Goal: Task Accomplishment & Management: Use online tool/utility

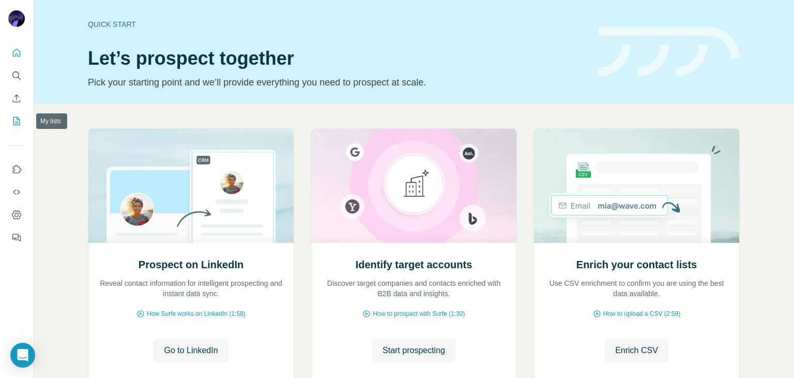
click at [14, 121] on icon "My lists" at bounding box center [16, 121] width 10 height 10
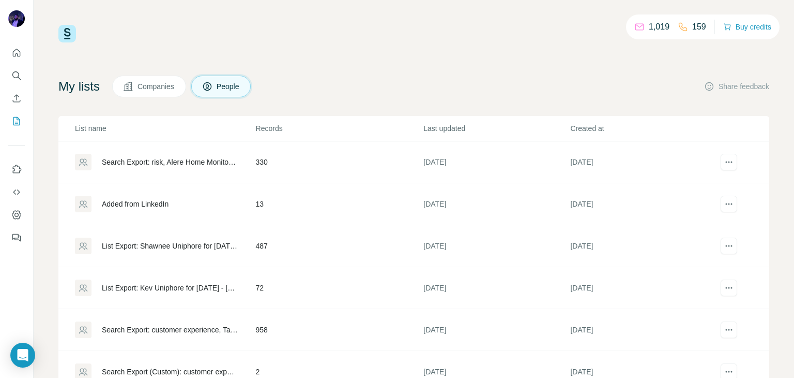
click at [175, 166] on div "Search Export: risk, Alere Home Monitoring, Orla Mining Ltd, [PERSON_NAME] Qual…" at bounding box center [170, 162] width 137 height 10
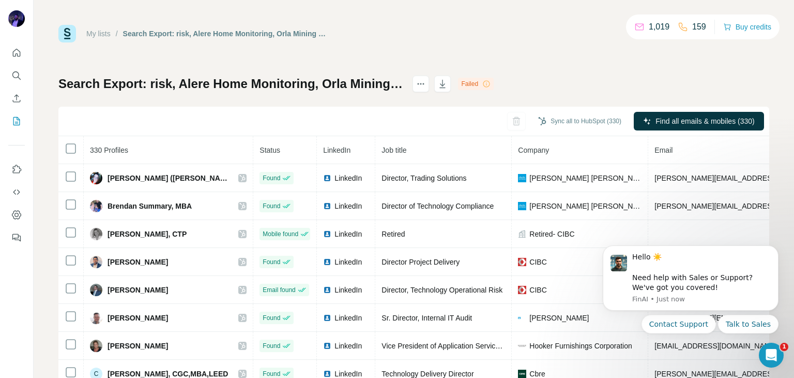
click at [491, 85] on icon at bounding box center [487, 84] width 8 height 8
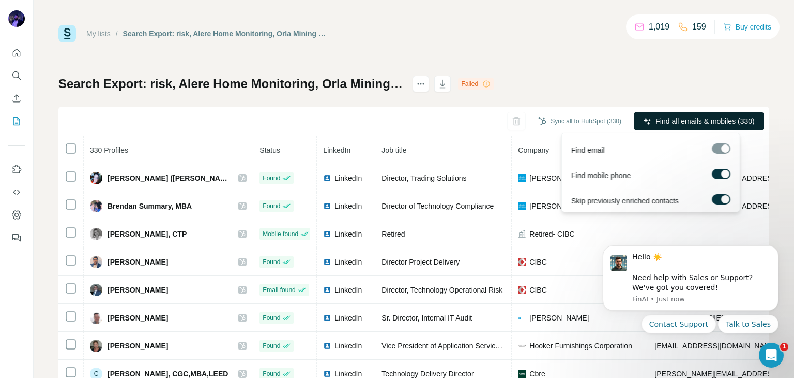
click at [643, 122] on icon "button" at bounding box center [647, 121] width 8 height 8
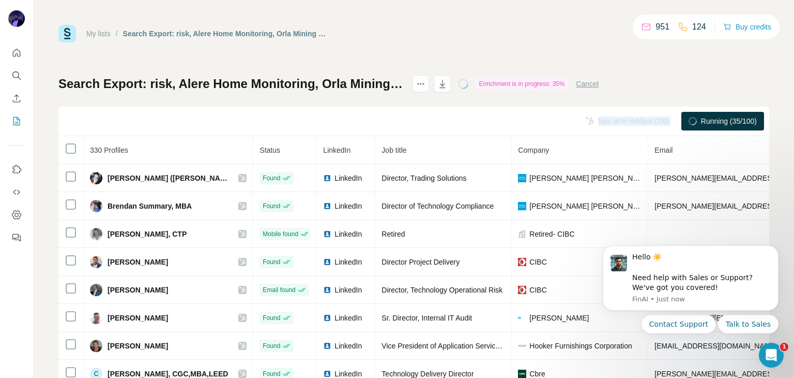
drag, startPoint x: 427, startPoint y: 114, endPoint x: 453, endPoint y: 133, distance: 32.2
click at [453, 133] on div "Sync all to HubSpot (330) Running (35/100)" at bounding box center [413, 121] width 711 height 29
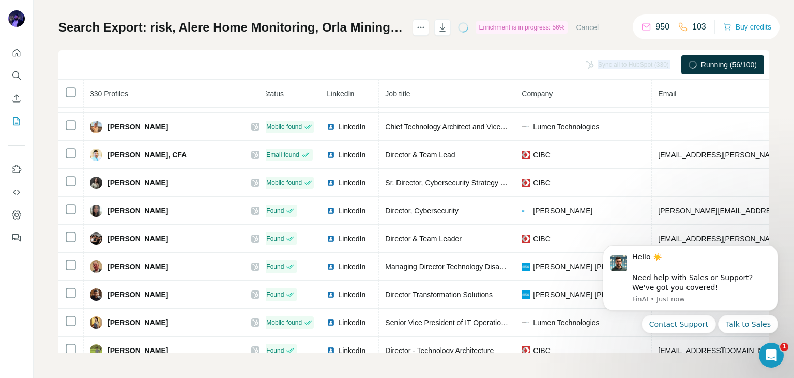
scroll to position [2255, 9]
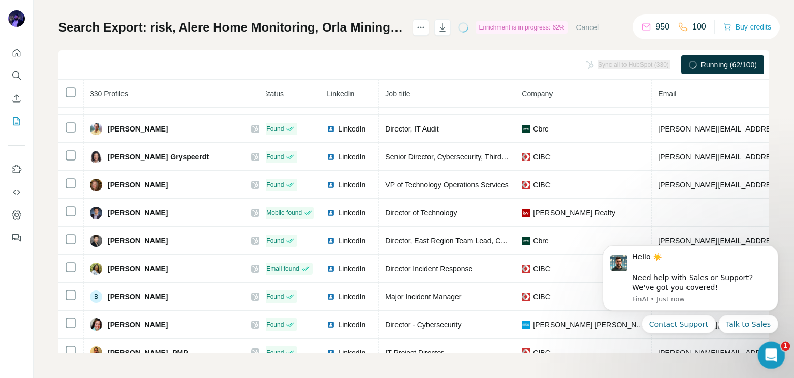
click at [761, 354] on div "Open Intercom Messenger" at bounding box center [770, 353] width 34 height 34
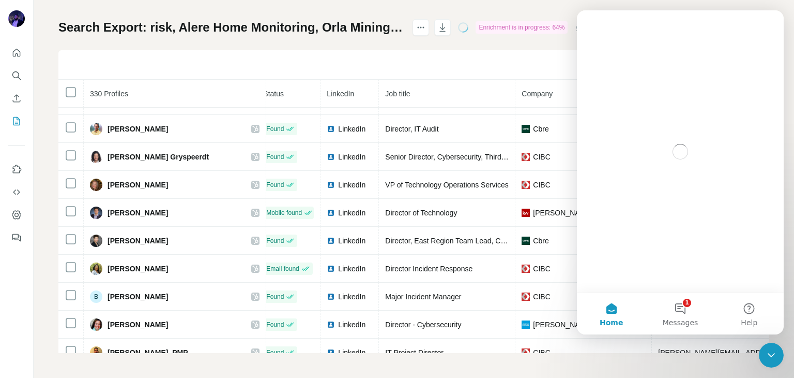
scroll to position [0, 0]
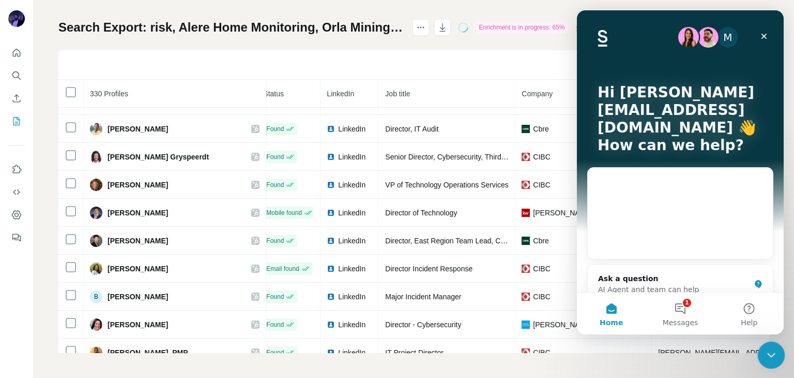
click at [770, 354] on icon "Close Intercom Messenger" at bounding box center [769, 353] width 7 height 4
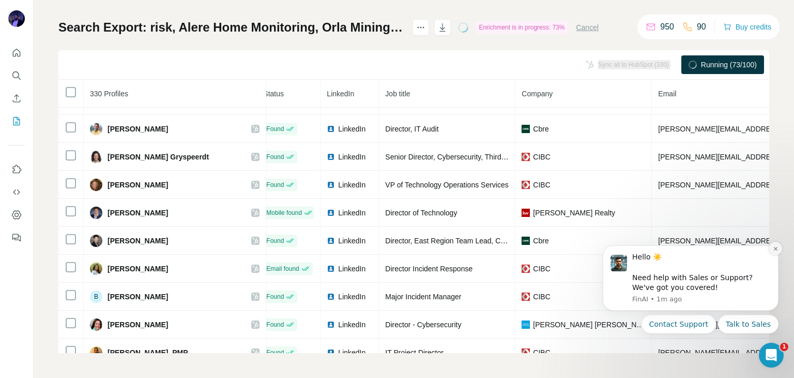
click at [775, 249] on icon "Dismiss notification" at bounding box center [776, 249] width 6 height 6
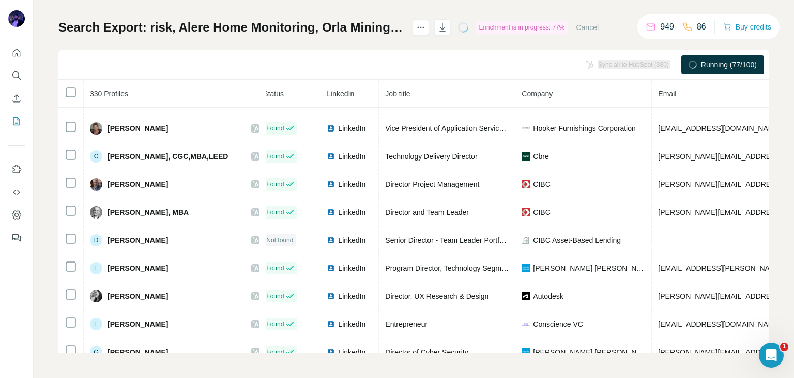
scroll to position [0, 9]
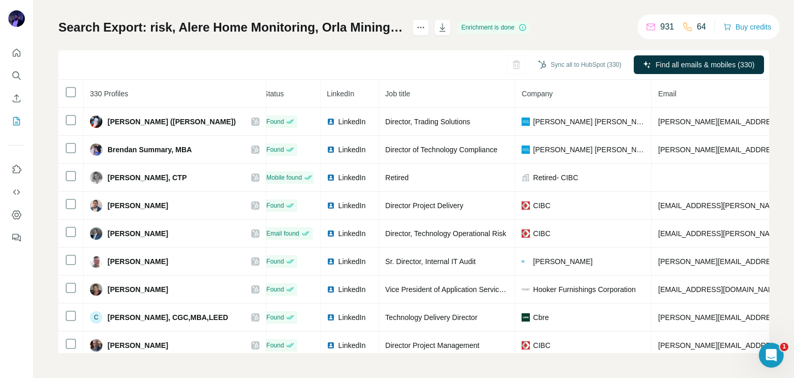
click at [546, 73] on div "Sync all to HubSpot (330)" at bounding box center [580, 64] width 98 height 19
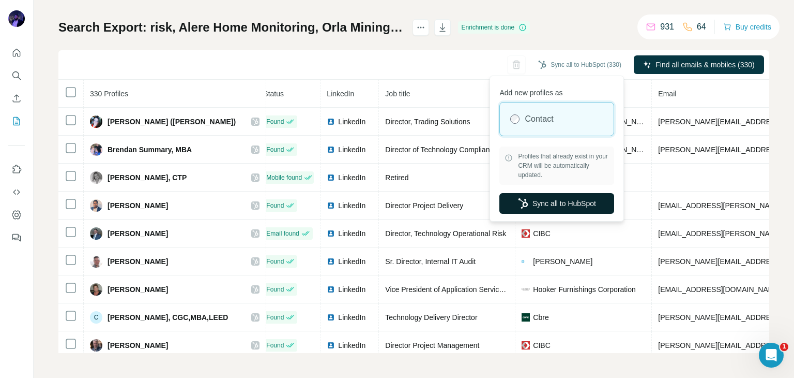
click at [529, 206] on button "Sync all to HubSpot" at bounding box center [557, 203] width 115 height 21
